Goal: Navigation & Orientation: Find specific page/section

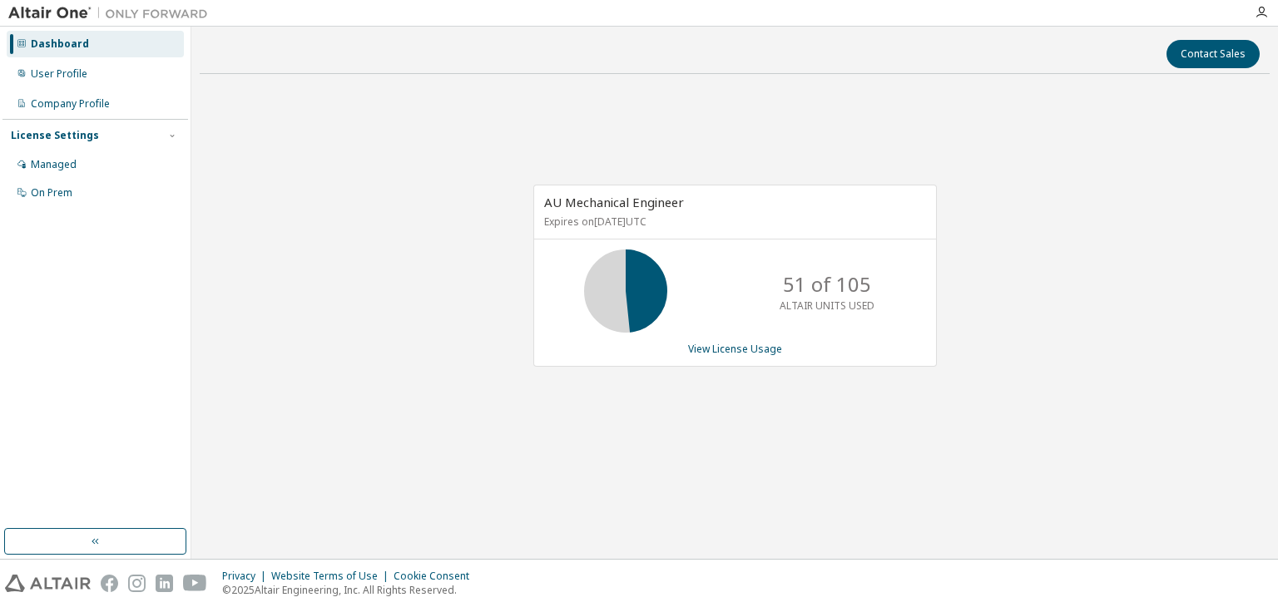
click at [907, 464] on div "AU Mechanical Engineer Expires on [DATE] UTC 51 of 105 ALTAIR UNITS USED View L…" at bounding box center [735, 284] width 1070 height 395
